Goal: Task Accomplishment & Management: Use online tool/utility

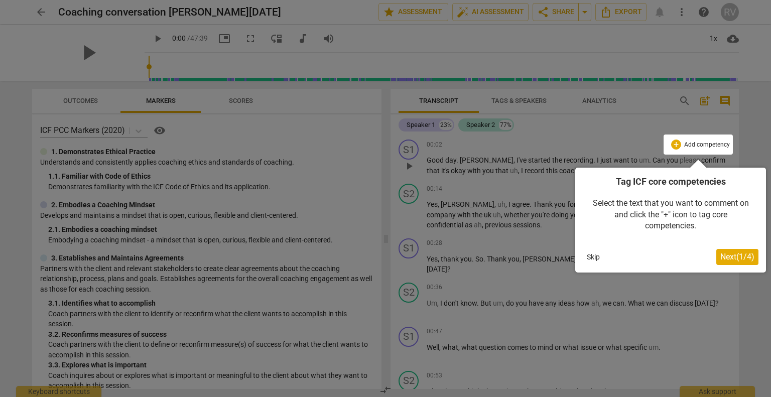
click at [743, 258] on span "Next ( 1 / 4 )" at bounding box center [738, 257] width 34 height 10
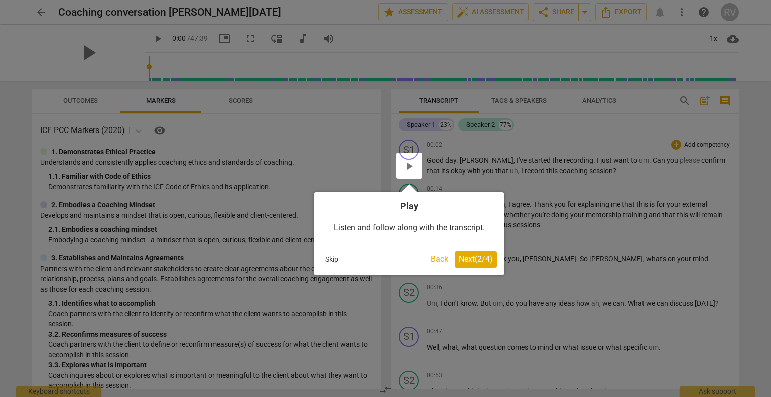
click at [466, 257] on span "Next ( 2 / 4 )" at bounding box center [476, 260] width 34 height 10
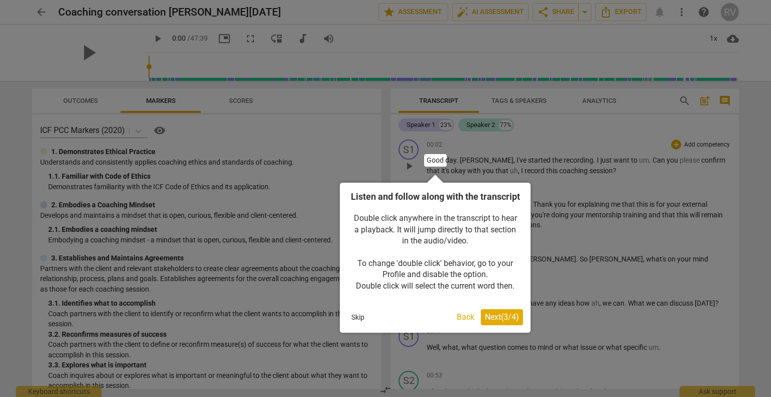
click at [499, 322] on span "Next ( 3 / 4 )" at bounding box center [502, 317] width 34 height 10
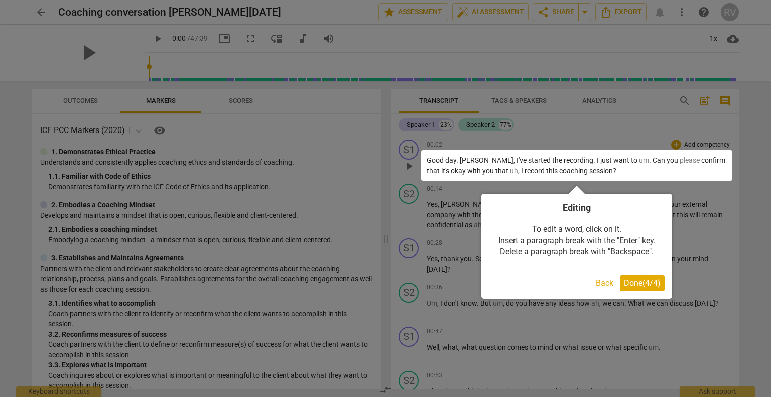
click at [634, 285] on span "Done ( 4 / 4 )" at bounding box center [642, 283] width 37 height 10
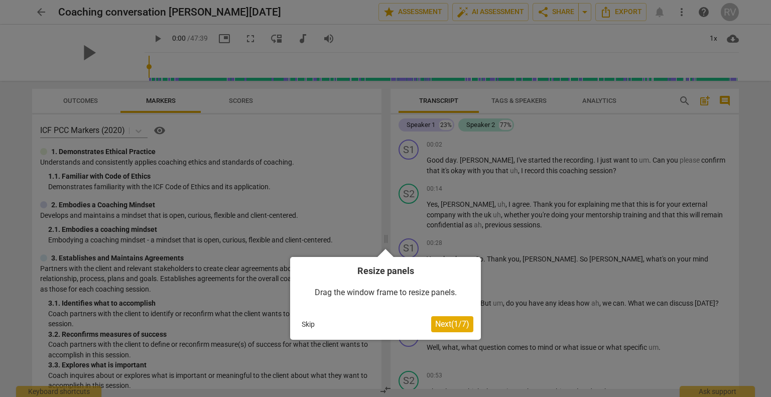
click at [440, 325] on span "Next ( 1 / 7 )" at bounding box center [452, 324] width 34 height 10
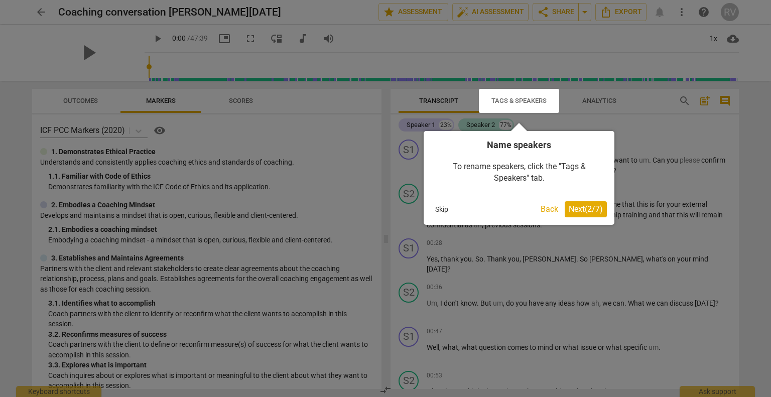
click at [578, 209] on span "Next ( 2 / 7 )" at bounding box center [586, 209] width 34 height 10
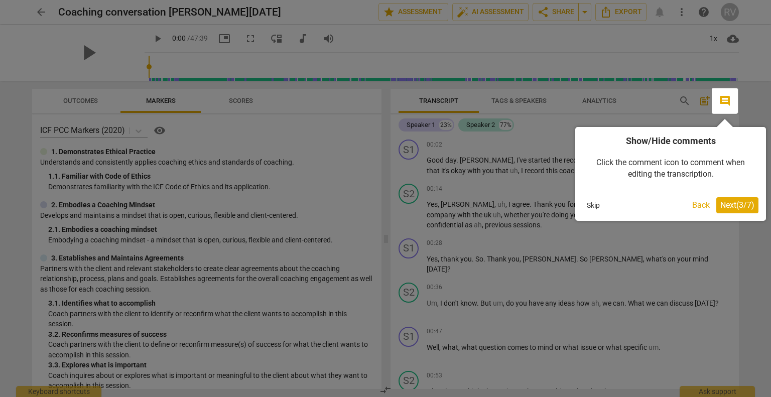
click at [725, 209] on span "Next ( 3 / 7 )" at bounding box center [738, 205] width 34 height 10
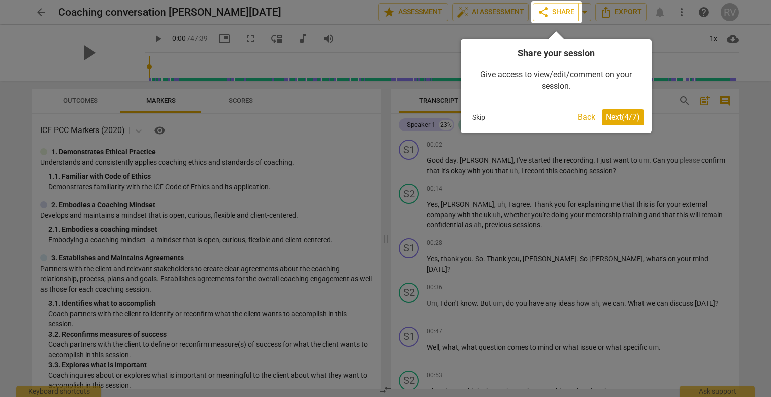
click at [609, 120] on span "Next ( 4 / 7 )" at bounding box center [623, 117] width 34 height 10
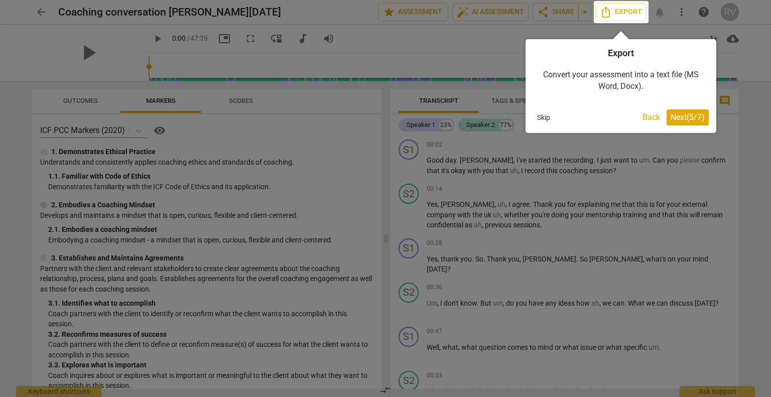
click at [675, 122] on span "Next ( 5 / 7 )" at bounding box center [688, 117] width 34 height 10
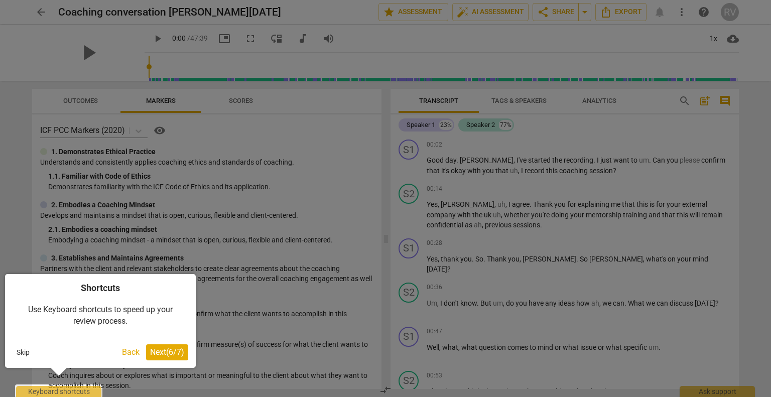
click at [155, 350] on span "Next ( 6 / 7 )" at bounding box center [167, 352] width 34 height 10
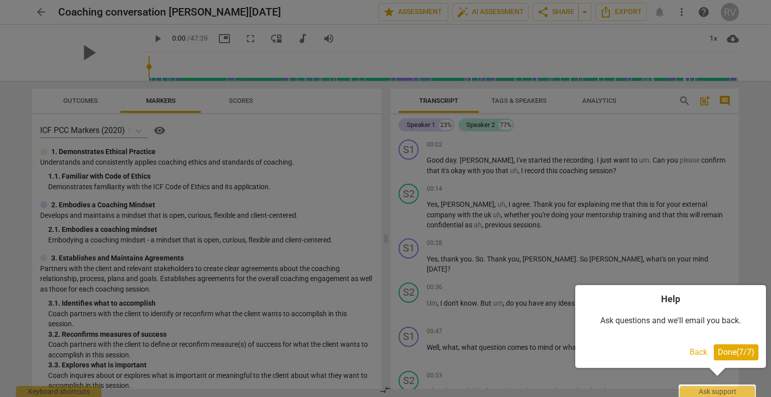
click at [735, 354] on span "Done ( 7 / 7 )" at bounding box center [736, 352] width 37 height 10
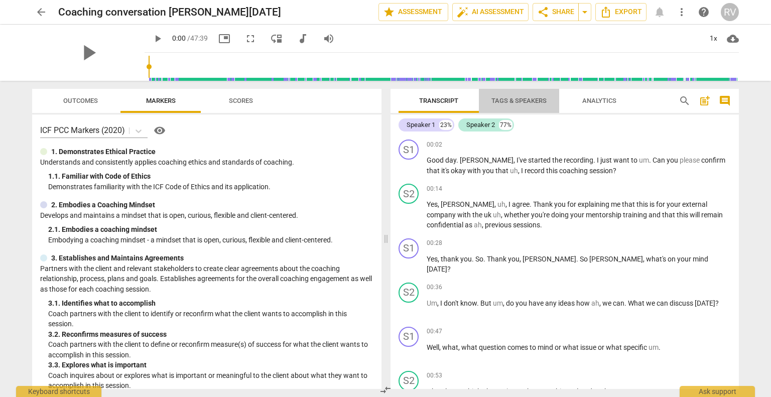
click at [520, 103] on span "Tags & Speakers" at bounding box center [519, 101] width 55 height 8
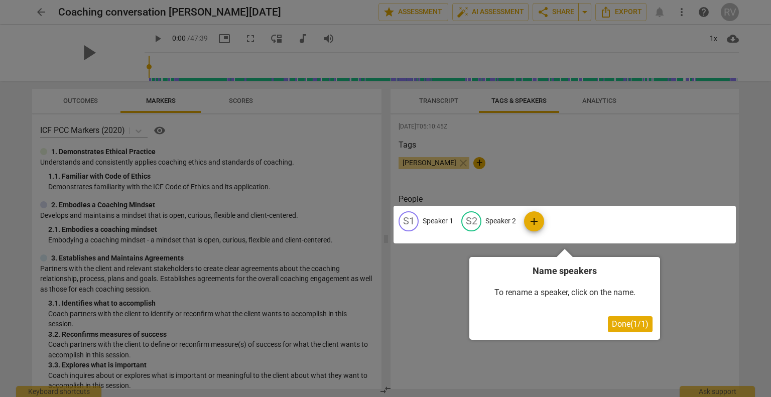
click at [430, 222] on div at bounding box center [565, 225] width 342 height 38
click at [409, 224] on div at bounding box center [565, 225] width 342 height 38
click at [628, 321] on span "Done ( 1 / 1 )" at bounding box center [630, 324] width 37 height 10
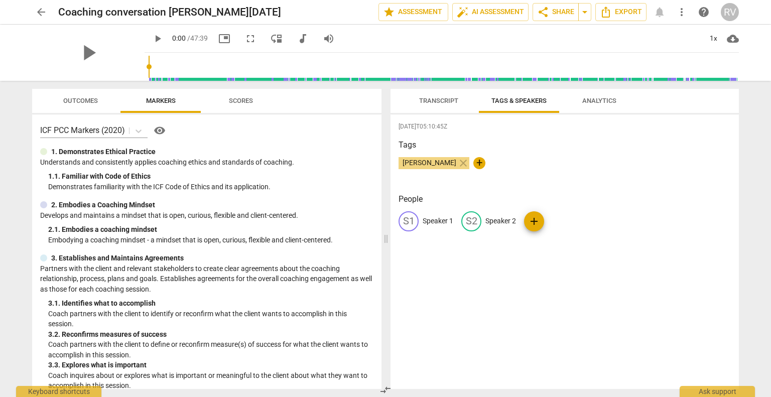
click at [431, 222] on p "Speaker 1" at bounding box center [438, 221] width 31 height 11
click at [431, 222] on input "Speaker 1" at bounding box center [463, 221] width 80 height 16
type input "RVD"
click at [553, 222] on p "Speaker 2" at bounding box center [566, 221] width 31 height 11
type input "CB"
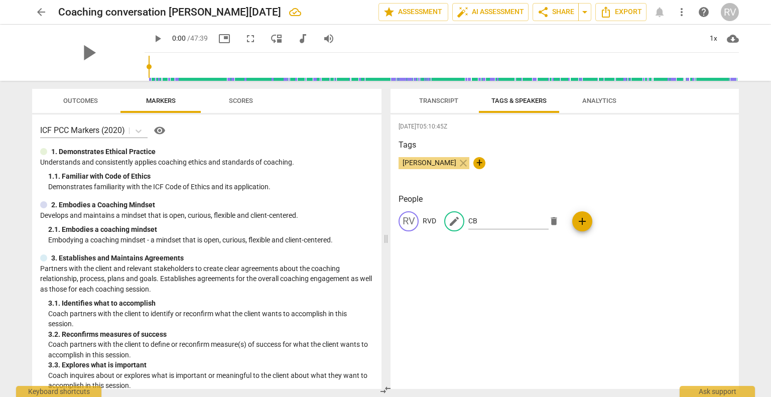
click at [552, 250] on div "[DATE]T05:10:45Z Tags [PERSON_NAME] close + People RV RVD edit CB delete add" at bounding box center [565, 251] width 348 height 275
click at [430, 105] on span "Transcript" at bounding box center [438, 101] width 63 height 14
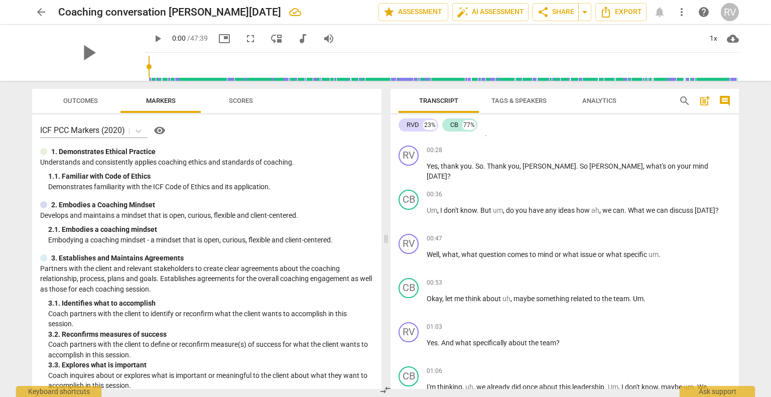
scroll to position [120, 0]
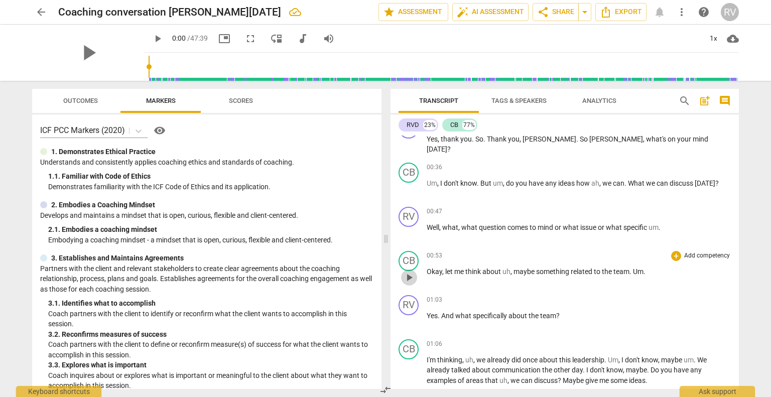
click at [411, 277] on span "play_arrow" at bounding box center [409, 278] width 12 height 12
click at [411, 372] on span "pause" at bounding box center [409, 371] width 12 height 12
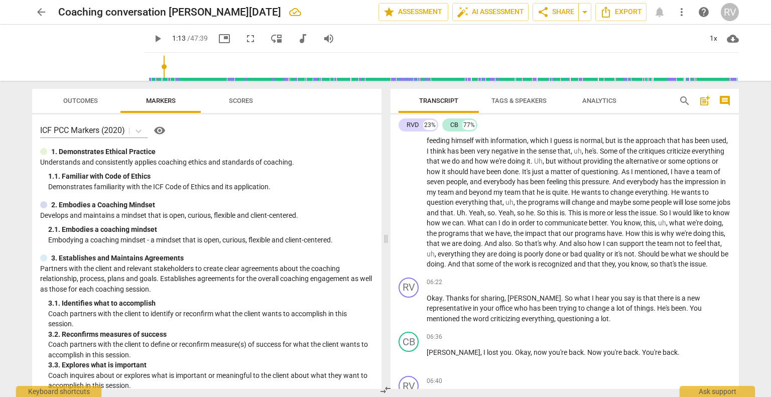
scroll to position [826, 0]
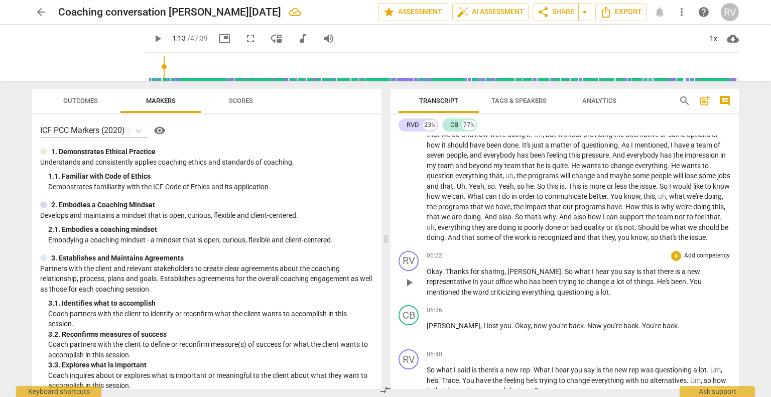
click at [412, 281] on span "play_arrow" at bounding box center [409, 283] width 12 height 12
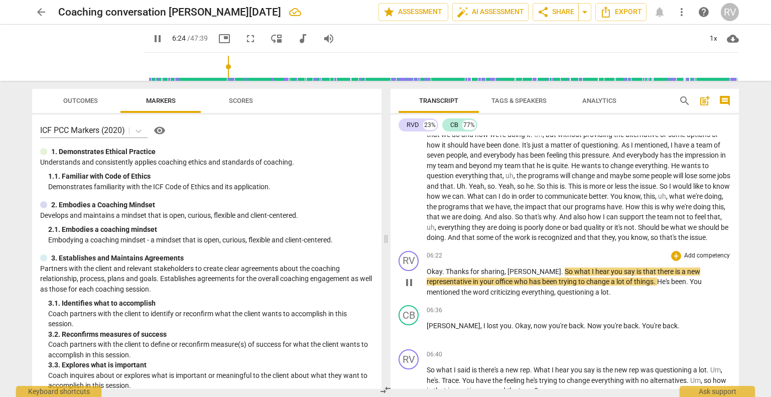
click at [412, 281] on span "pause" at bounding box center [409, 283] width 12 height 12
type input "385"
